Goal: Navigation & Orientation: Find specific page/section

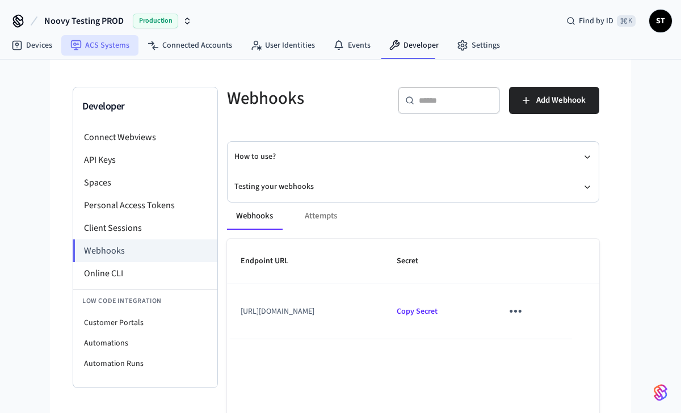
click at [109, 48] on link "ACS Systems" at bounding box center [99, 45] width 77 height 20
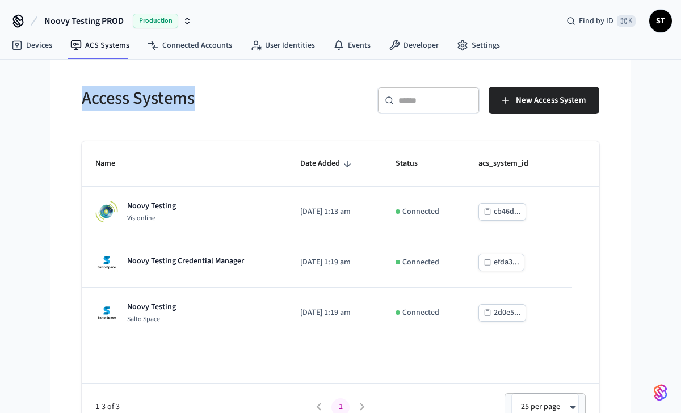
drag, startPoint x: 211, startPoint y: 106, endPoint x: 82, endPoint y: 94, distance: 129.9
click at [82, 94] on h5 "Access Systems" at bounding box center [208, 98] width 252 height 23
copy h5 "Access Systems"
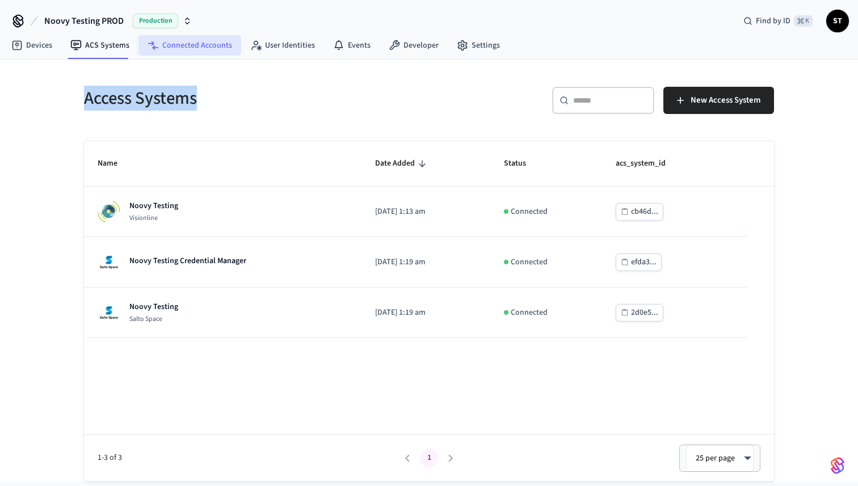
click at [180, 43] on link "Connected Accounts" at bounding box center [189, 45] width 103 height 20
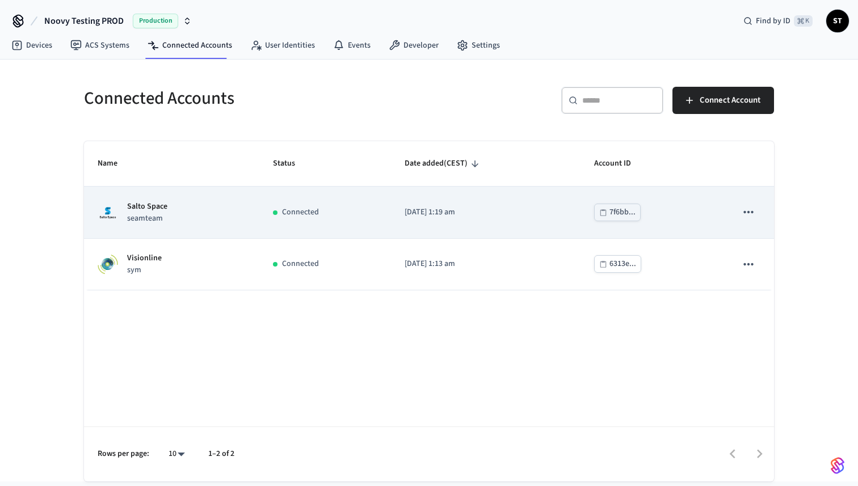
click at [626, 212] on div "7f6bb..." at bounding box center [622, 212] width 26 height 14
click at [167, 209] on div "Salto Space seamteam" at bounding box center [172, 213] width 148 height 24
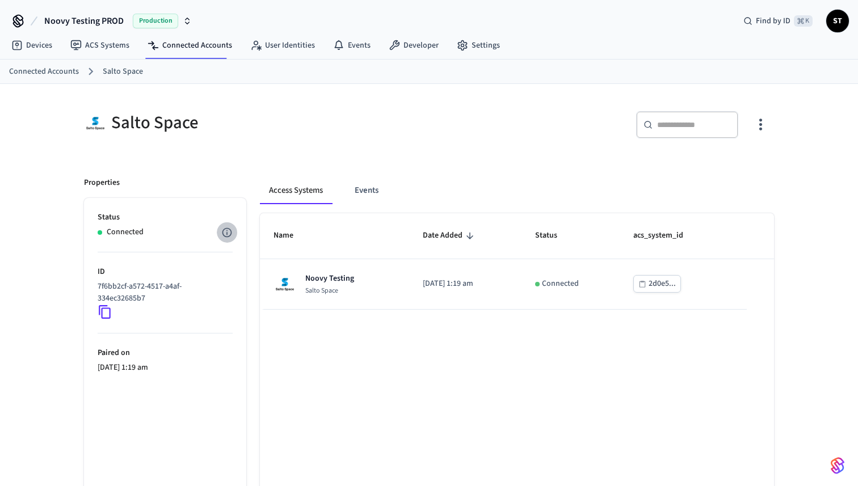
click at [229, 231] on icon "button" at bounding box center [226, 232] width 11 height 11
click at [214, 251] on div at bounding box center [429, 243] width 858 height 486
click at [293, 191] on button "Access Systems" at bounding box center [296, 190] width 72 height 27
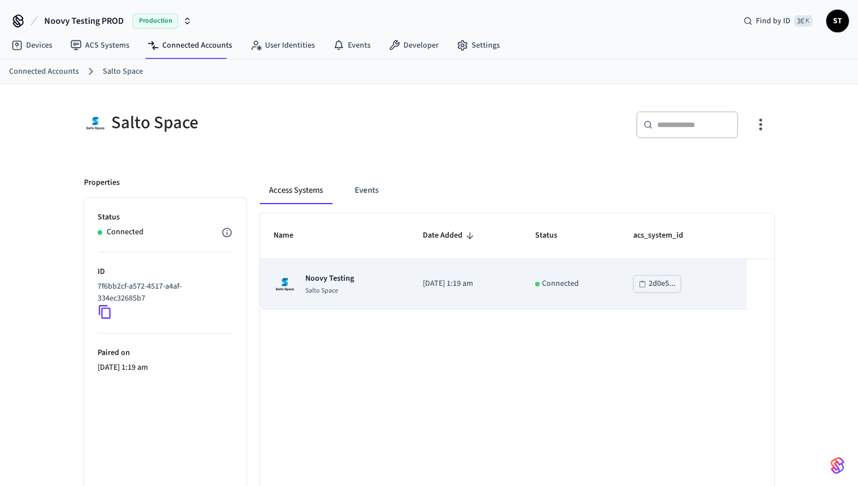
click at [323, 282] on p "Noovy Testing" at bounding box center [329, 278] width 49 height 11
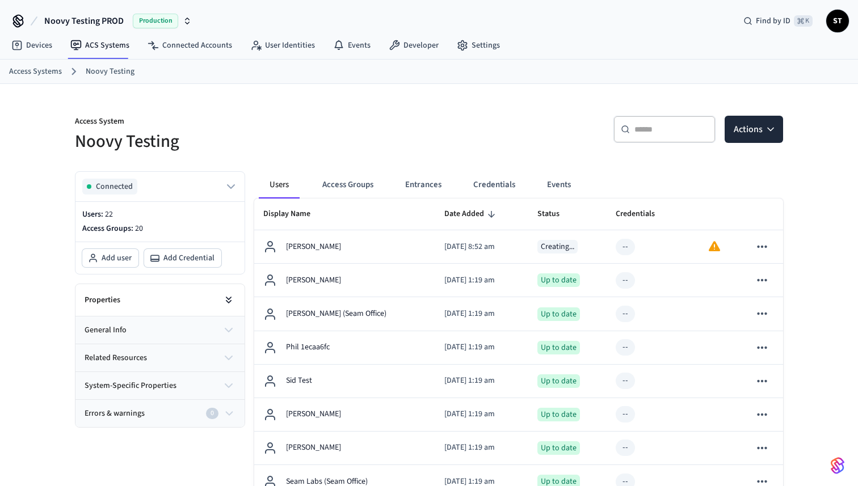
click at [226, 300] on icon at bounding box center [228, 299] width 11 height 11
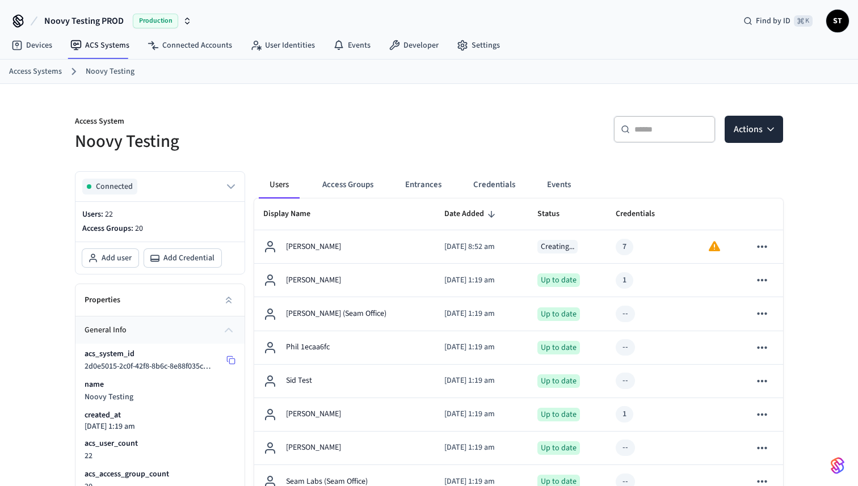
click at [108, 353] on p "acs_system_id" at bounding box center [110, 353] width 50 height 11
click at [182, 49] on link "Connected Accounts" at bounding box center [189, 45] width 103 height 20
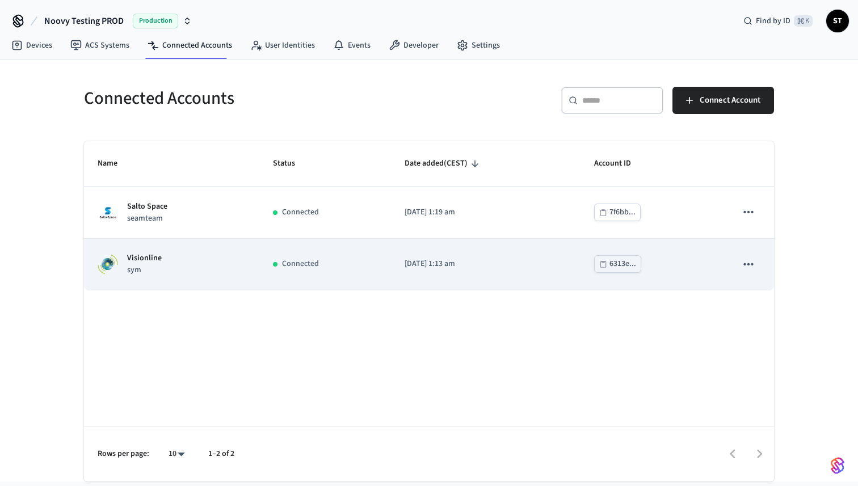
click at [185, 251] on td "Visionline sym" at bounding box center [171, 265] width 175 height 52
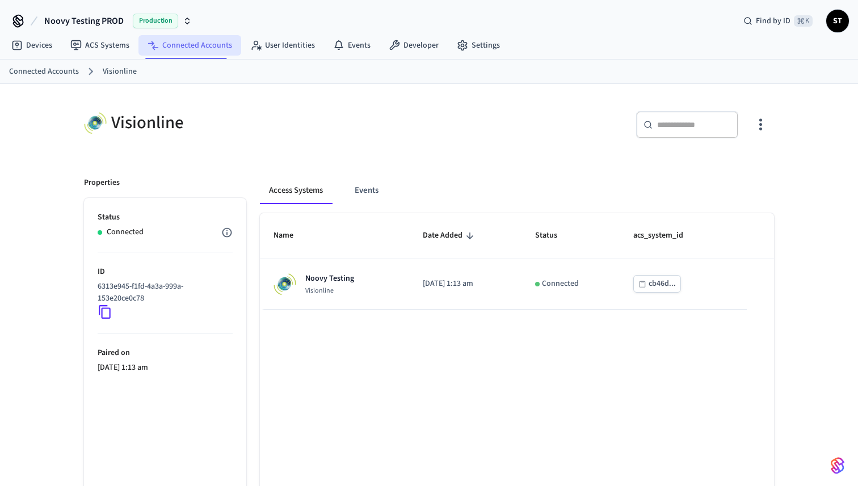
click at [192, 50] on link "Connected Accounts" at bounding box center [189, 45] width 103 height 20
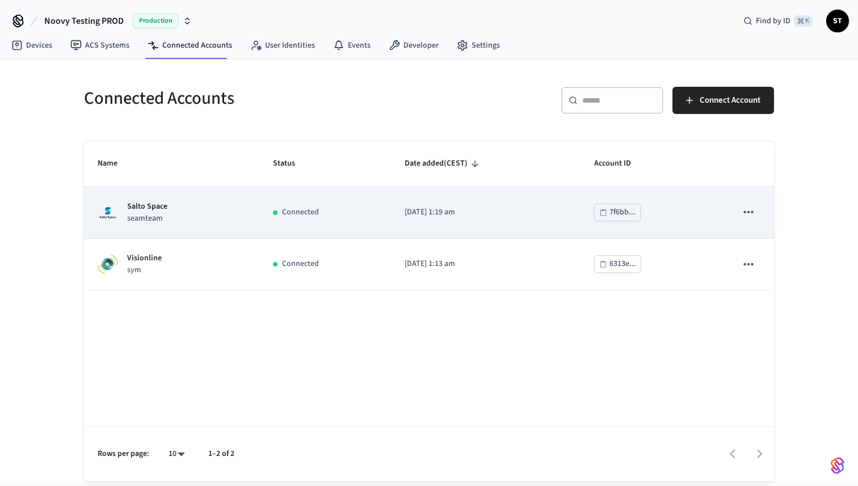
click at [130, 209] on p "Salto Space" at bounding box center [147, 207] width 40 height 12
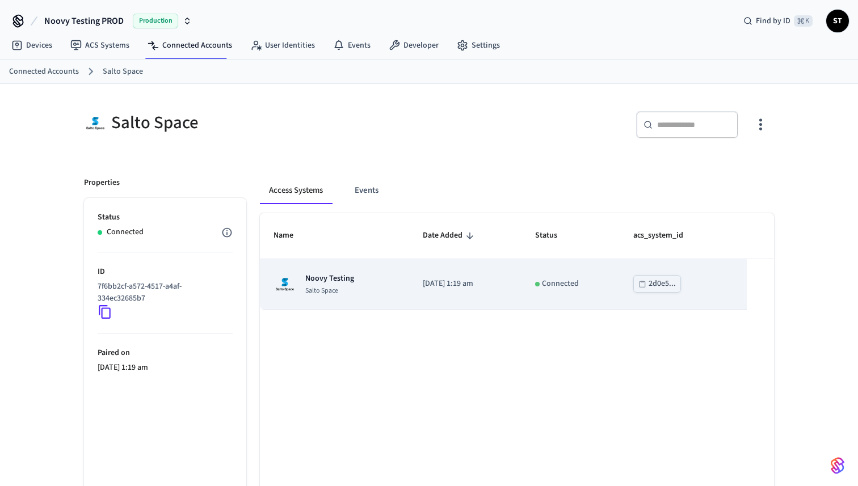
click at [312, 284] on p "Noovy Testing" at bounding box center [329, 278] width 49 height 11
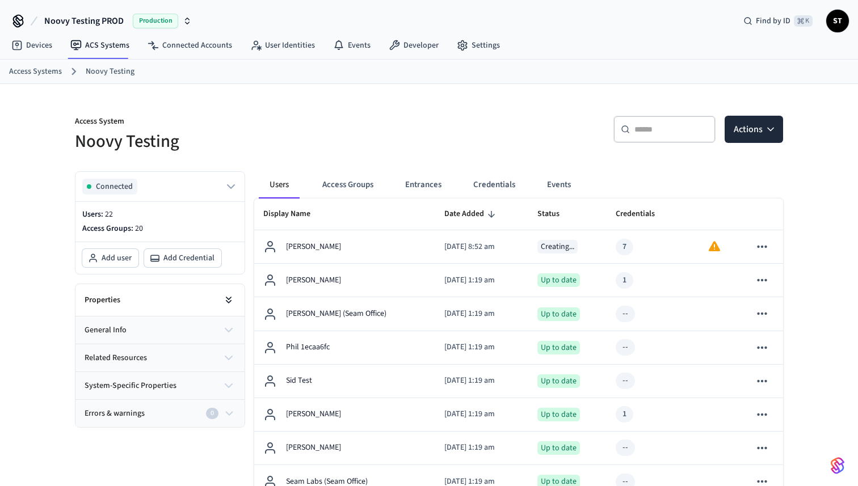
click at [234, 300] on icon at bounding box center [228, 299] width 11 height 11
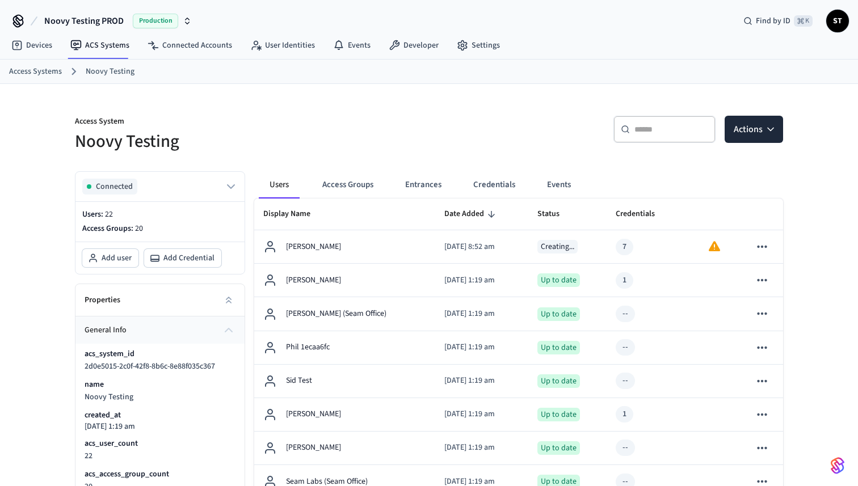
click at [117, 17] on span "Noovy Testing PROD" at bounding box center [83, 21] width 79 height 14
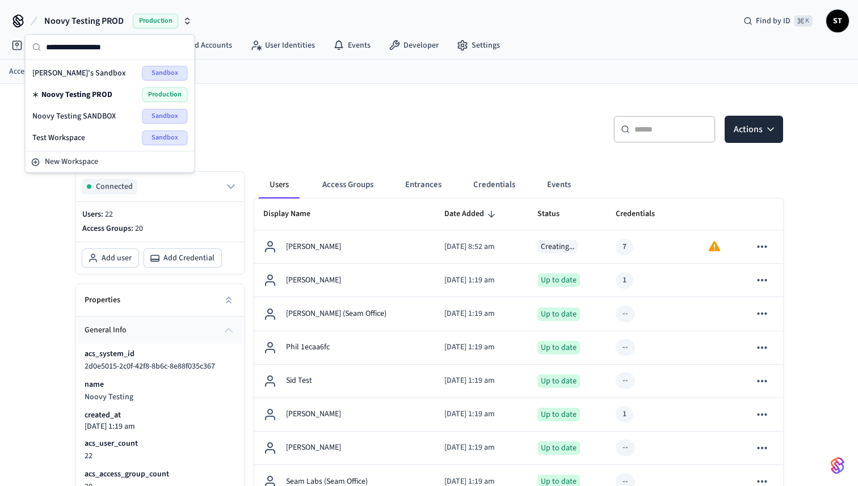
click at [96, 135] on div "Test Workspace Sandbox" at bounding box center [109, 137] width 155 height 15
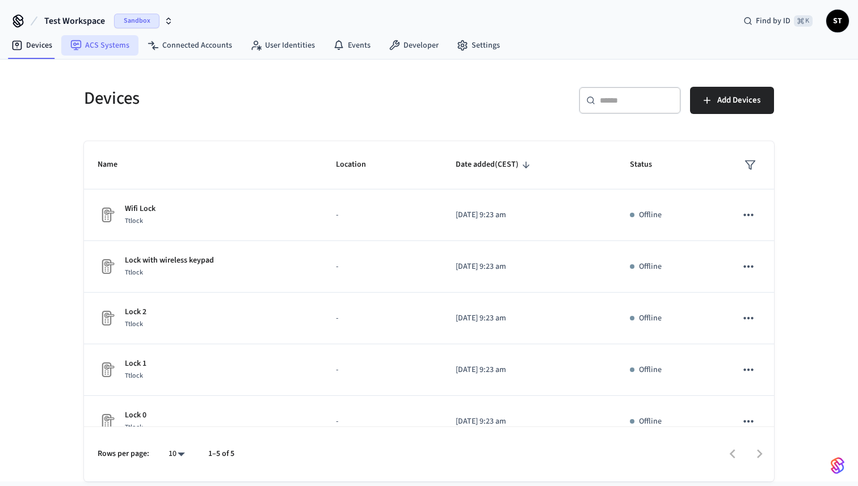
click at [109, 39] on link "ACS Systems" at bounding box center [99, 45] width 77 height 20
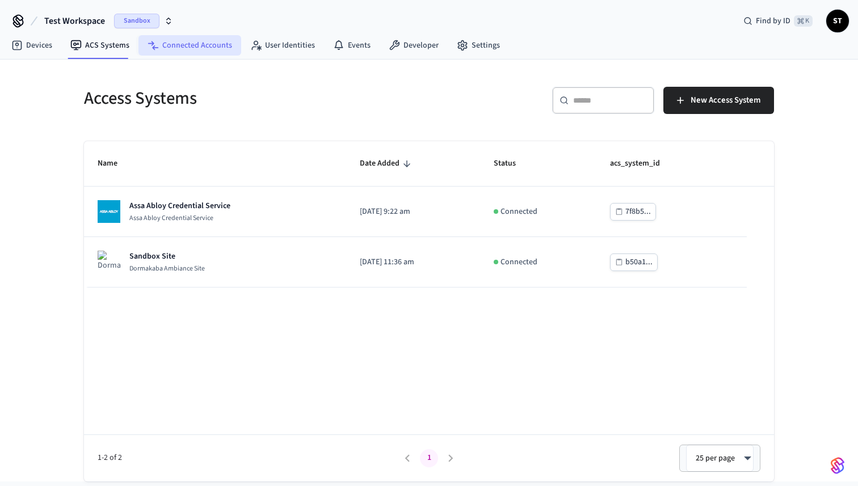
click at [175, 39] on link "Connected Accounts" at bounding box center [189, 45] width 103 height 20
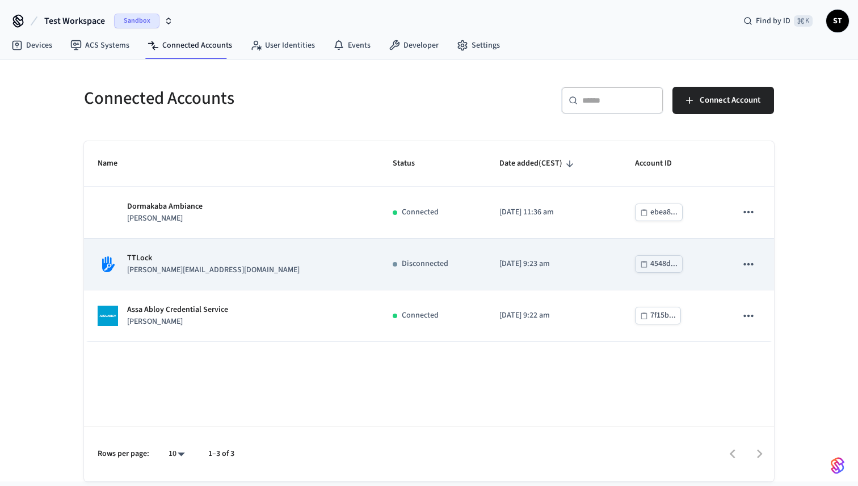
click at [168, 264] on p "[PERSON_NAME][EMAIL_ADDRESS][DOMAIN_NAME]" at bounding box center [213, 270] width 172 height 12
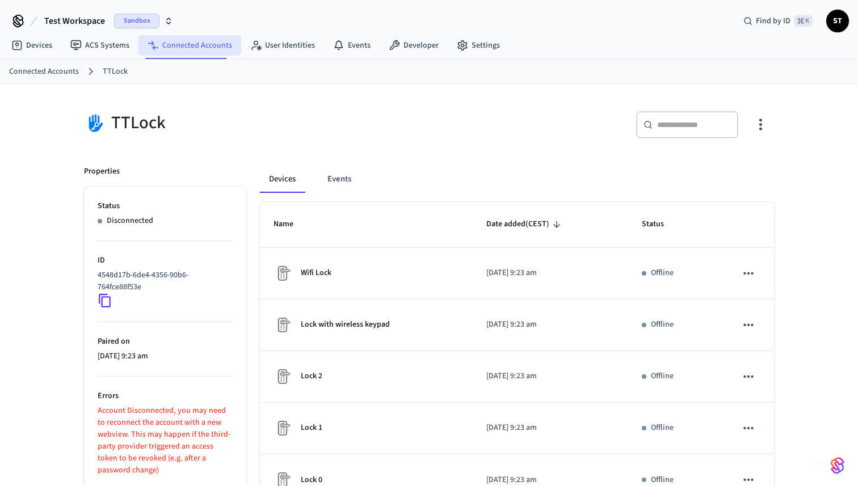
click at [167, 47] on link "Connected Accounts" at bounding box center [189, 45] width 103 height 20
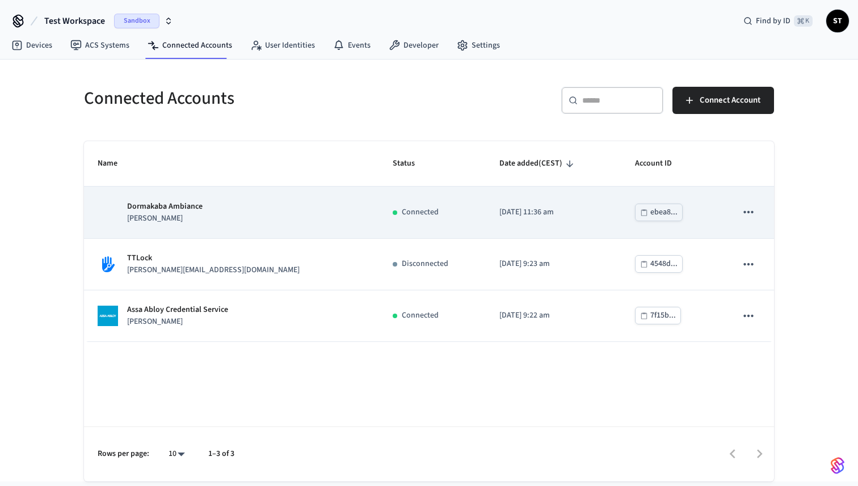
click at [655, 212] on div "ebea8..." at bounding box center [663, 212] width 27 height 14
